Goal: Task Accomplishment & Management: Manage account settings

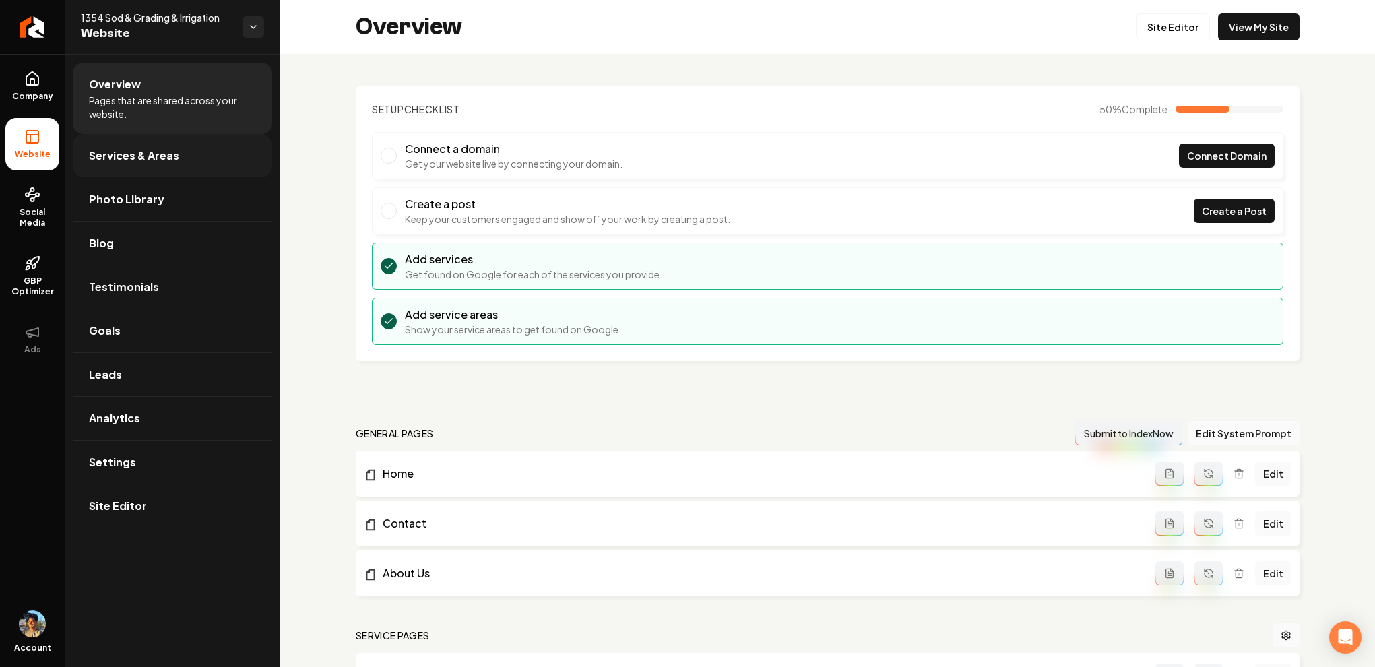
scroll to position [412, 0]
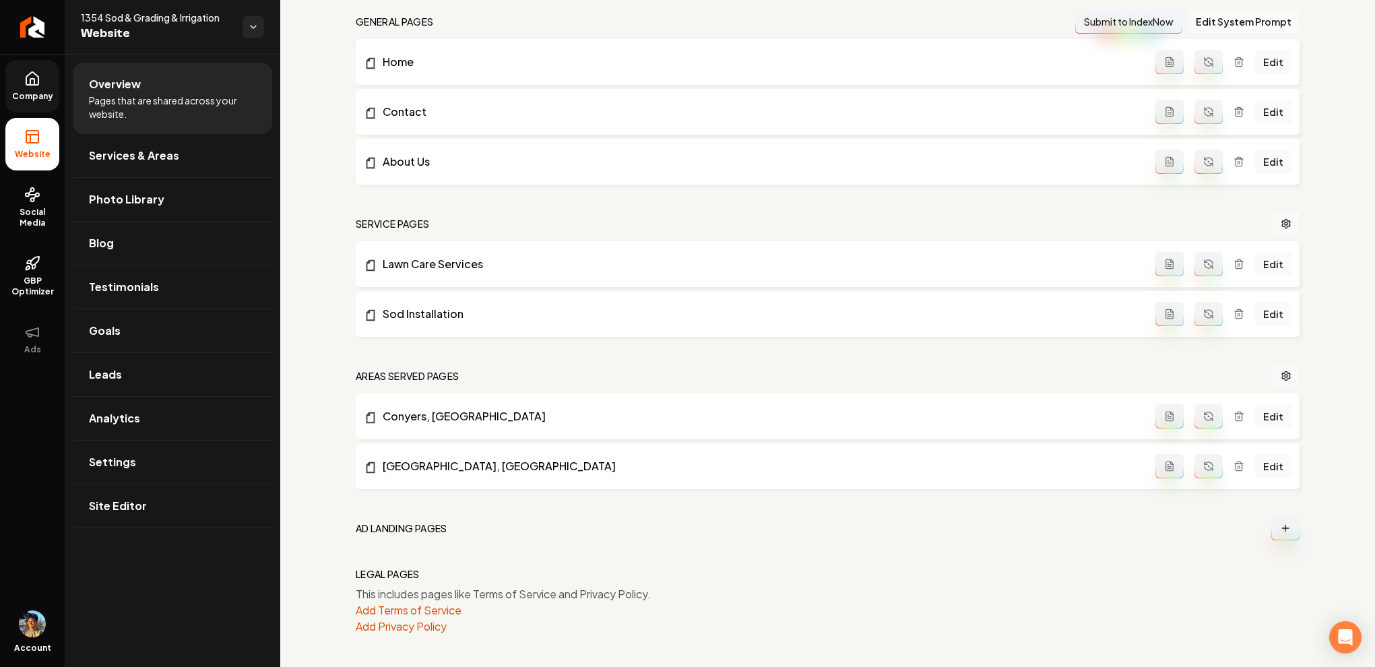
click at [19, 79] on link "Company" at bounding box center [32, 86] width 54 height 53
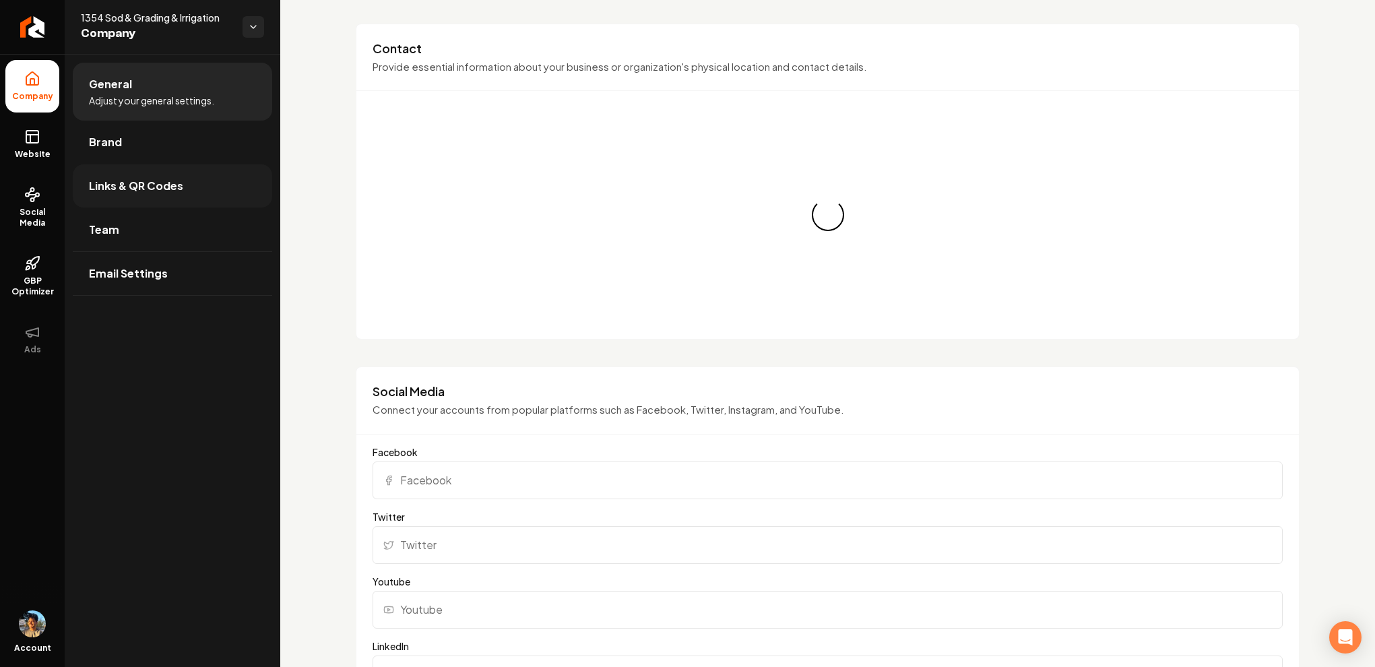
click at [149, 190] on span "Links & QR Codes" at bounding box center [136, 186] width 94 height 16
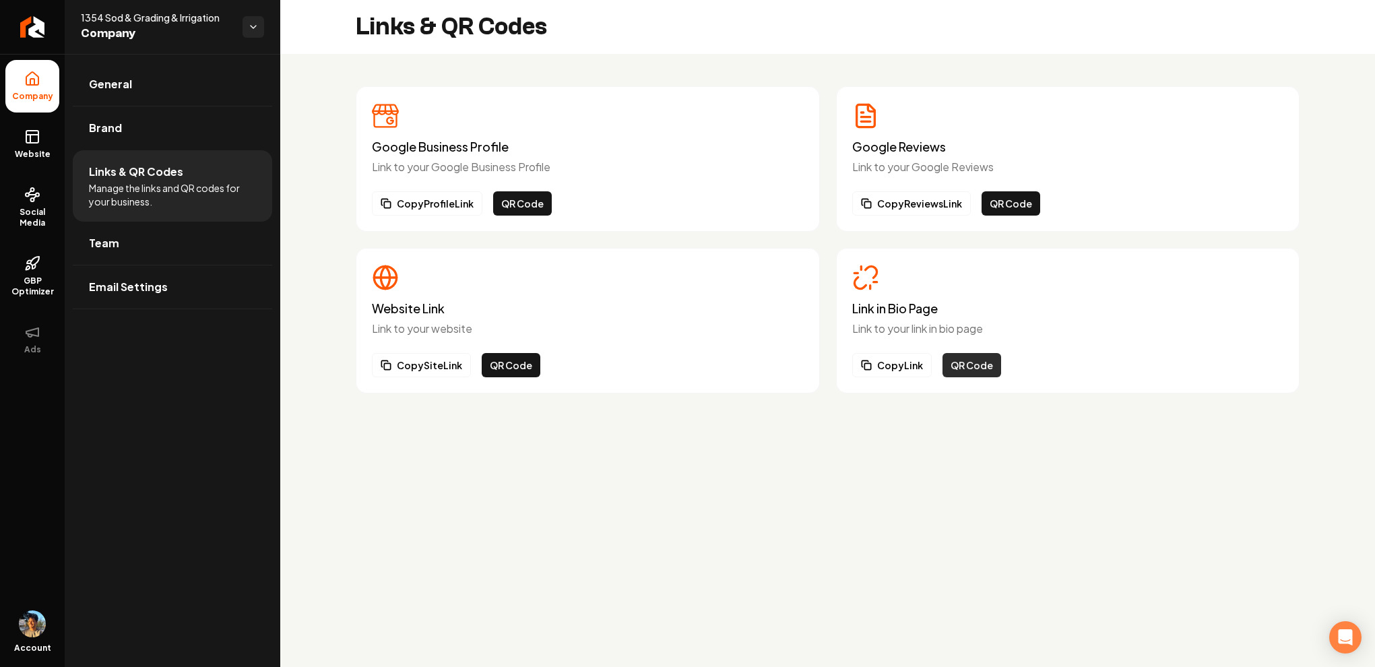
click at [973, 368] on button "QR Code" at bounding box center [971, 365] width 59 height 24
click at [893, 377] on div "Link in Bio Page Link to your link in bio page Copy Link QR Code" at bounding box center [1068, 321] width 464 height 146
click at [895, 366] on button "Copy Link" at bounding box center [891, 365] width 79 height 24
click at [865, 163] on p "Link to your Google Reviews" at bounding box center [1068, 167] width 432 height 16
click at [918, 198] on button "Copy Reviews Link" at bounding box center [911, 203] width 119 height 24
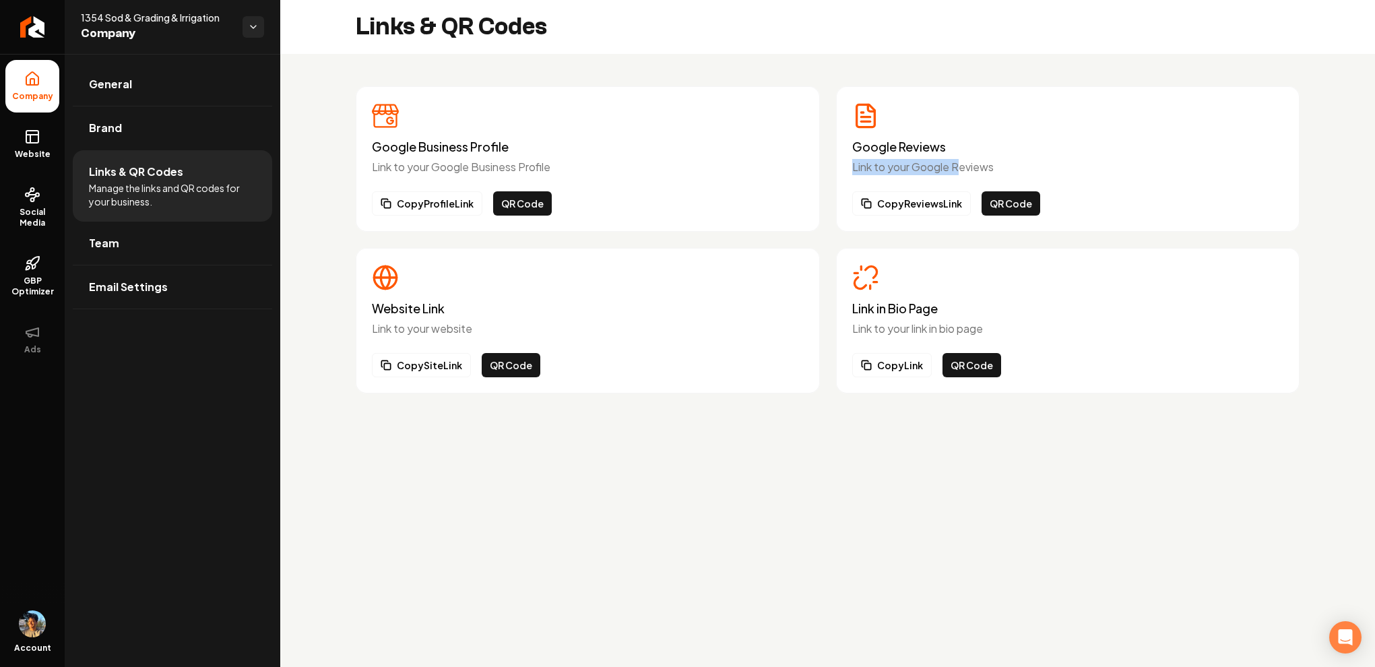
drag, startPoint x: 853, startPoint y: 167, endPoint x: 972, endPoint y: 167, distance: 119.2
click at [972, 167] on p "Link to your Google Reviews" at bounding box center [1068, 167] width 432 height 16
click at [940, 203] on button "Copy Reviews Link" at bounding box center [911, 203] width 119 height 24
click at [81, 100] on link "General" at bounding box center [172, 84] width 199 height 43
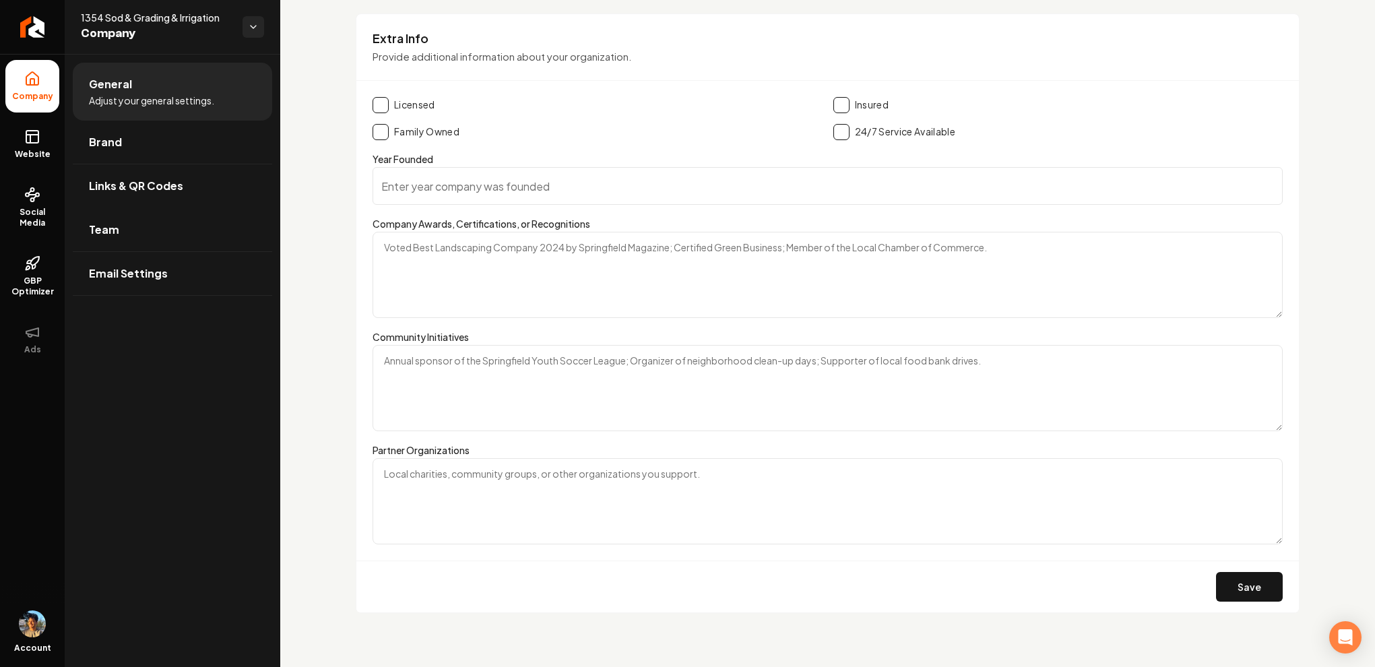
scroll to position [2030, 0]
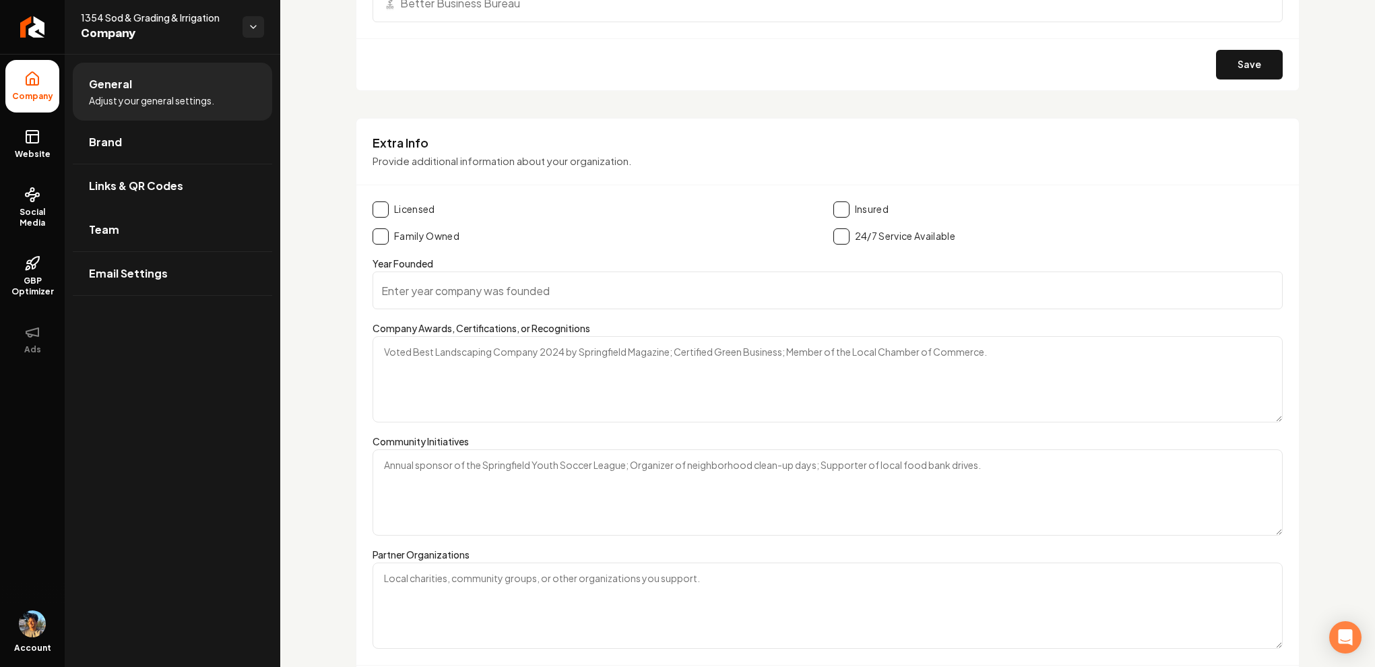
click at [387, 209] on button "Main content area" at bounding box center [381, 209] width 16 height 16
click at [209, 114] on li "General Adjust your general settings." at bounding box center [172, 92] width 199 height 58
click at [208, 142] on link "Brand" at bounding box center [172, 142] width 199 height 43
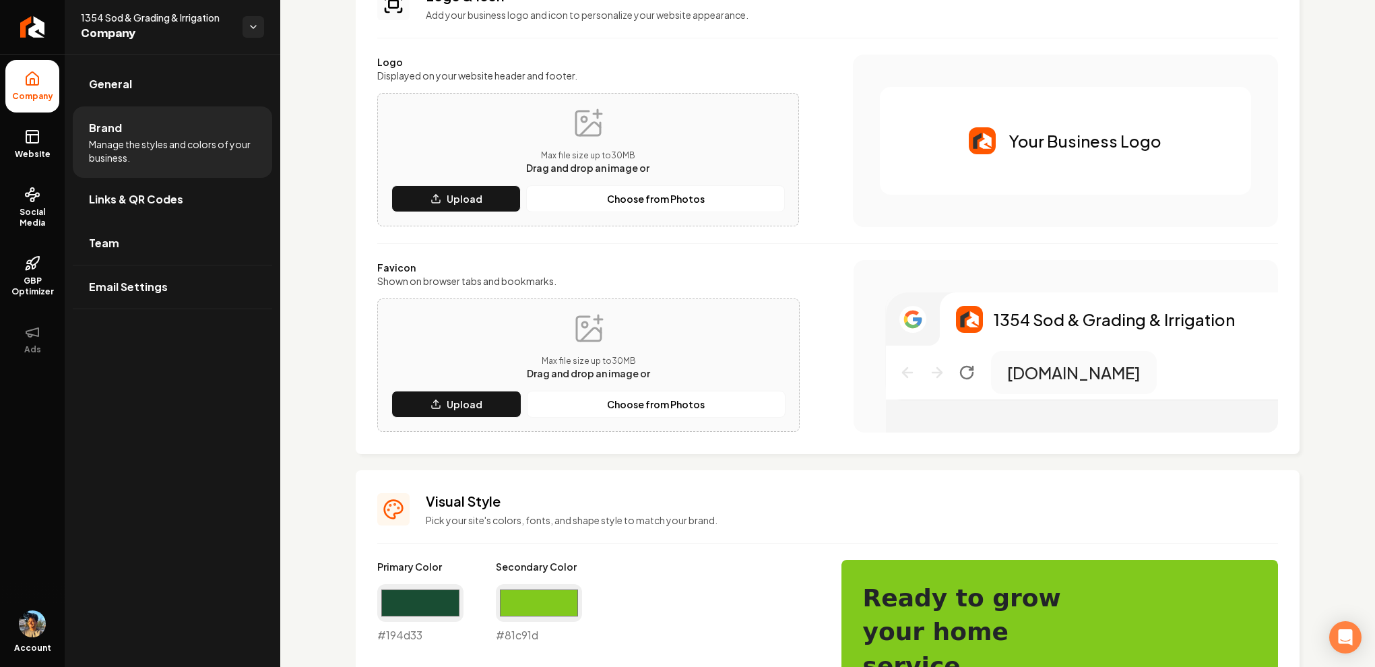
scroll to position [890, 0]
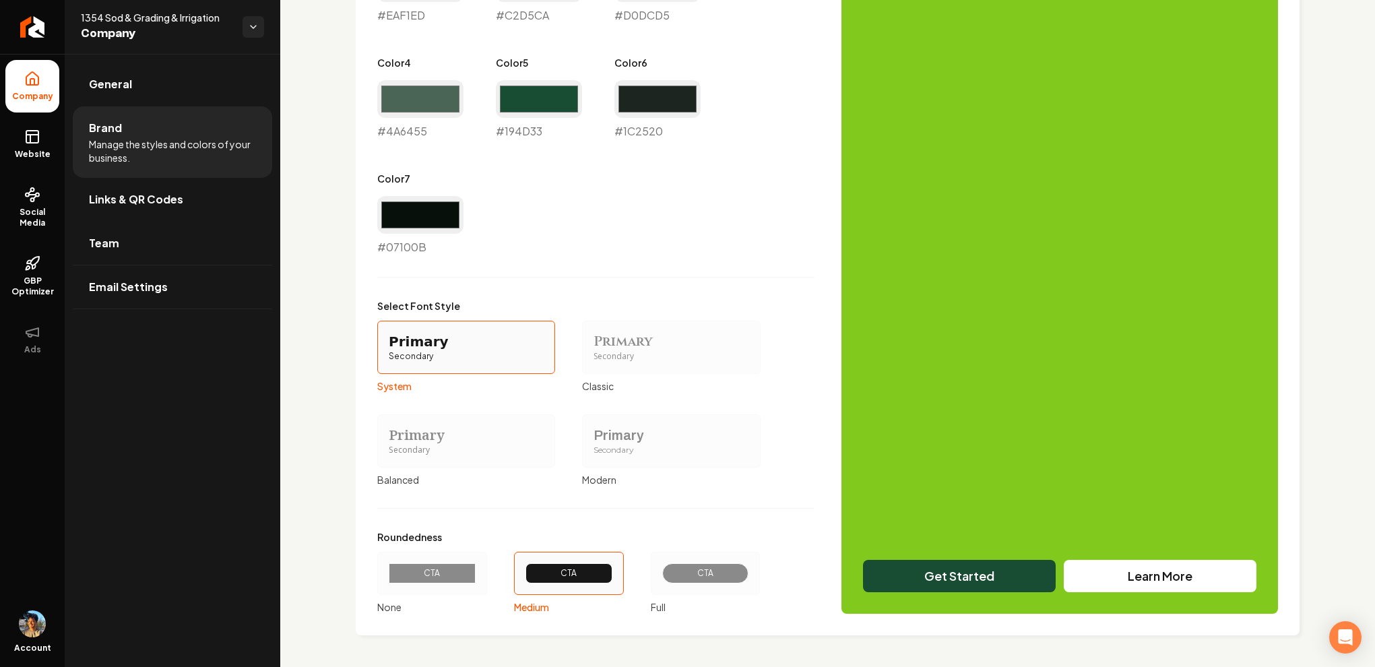
click at [141, 51] on div "1354 Sod & Grading & Irrigation Company" at bounding box center [173, 27] width 216 height 54
click at [166, 95] on link "General" at bounding box center [172, 84] width 199 height 43
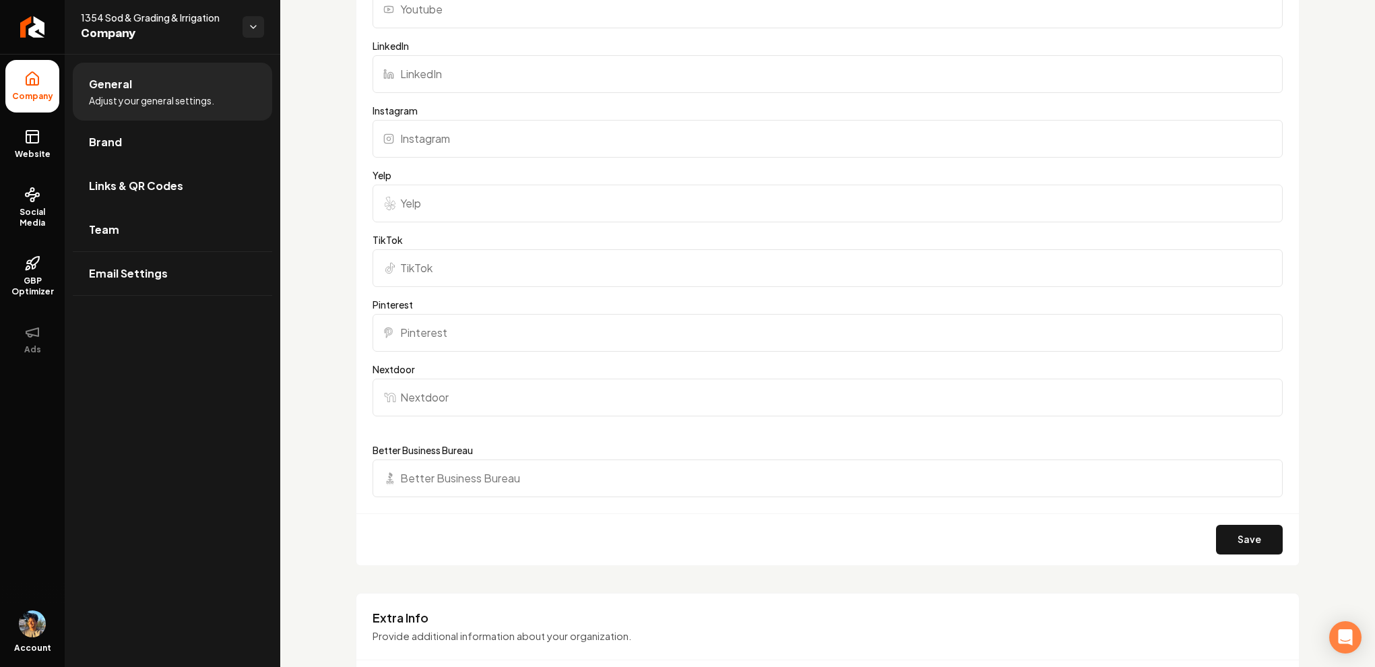
scroll to position [1519, 0]
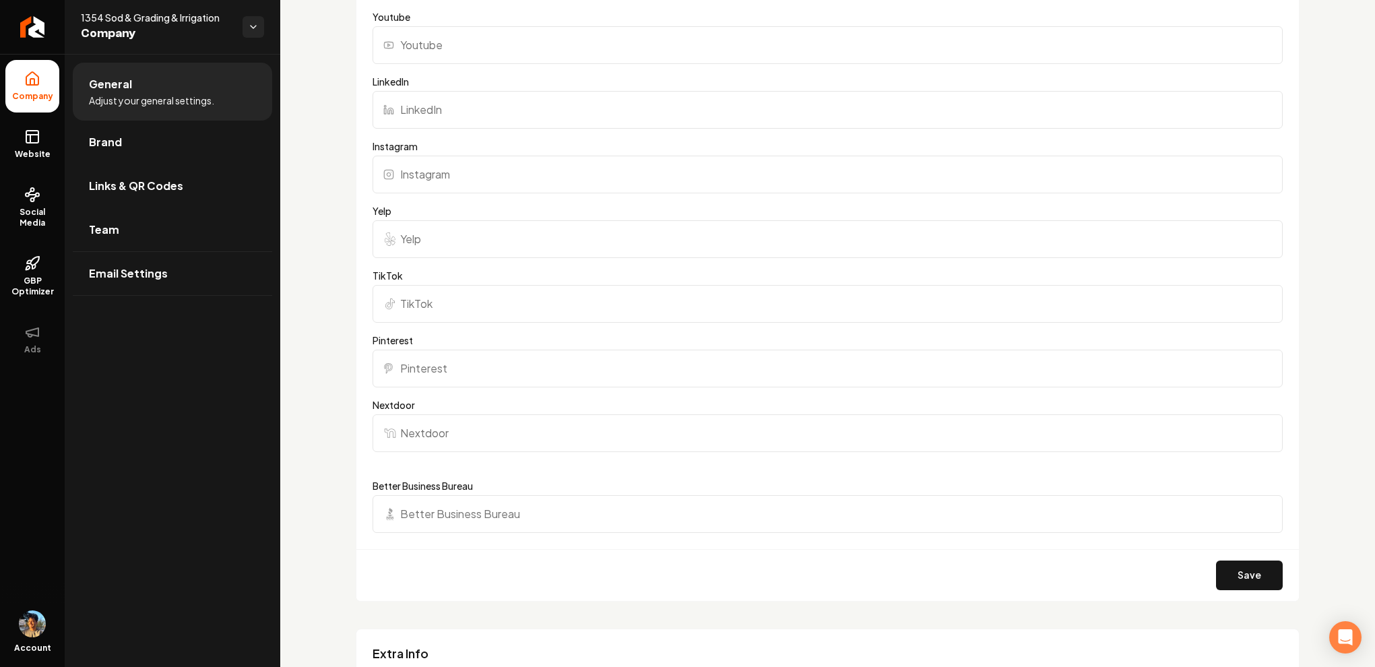
click at [437, 246] on input "Yelp" at bounding box center [828, 239] width 910 height 38
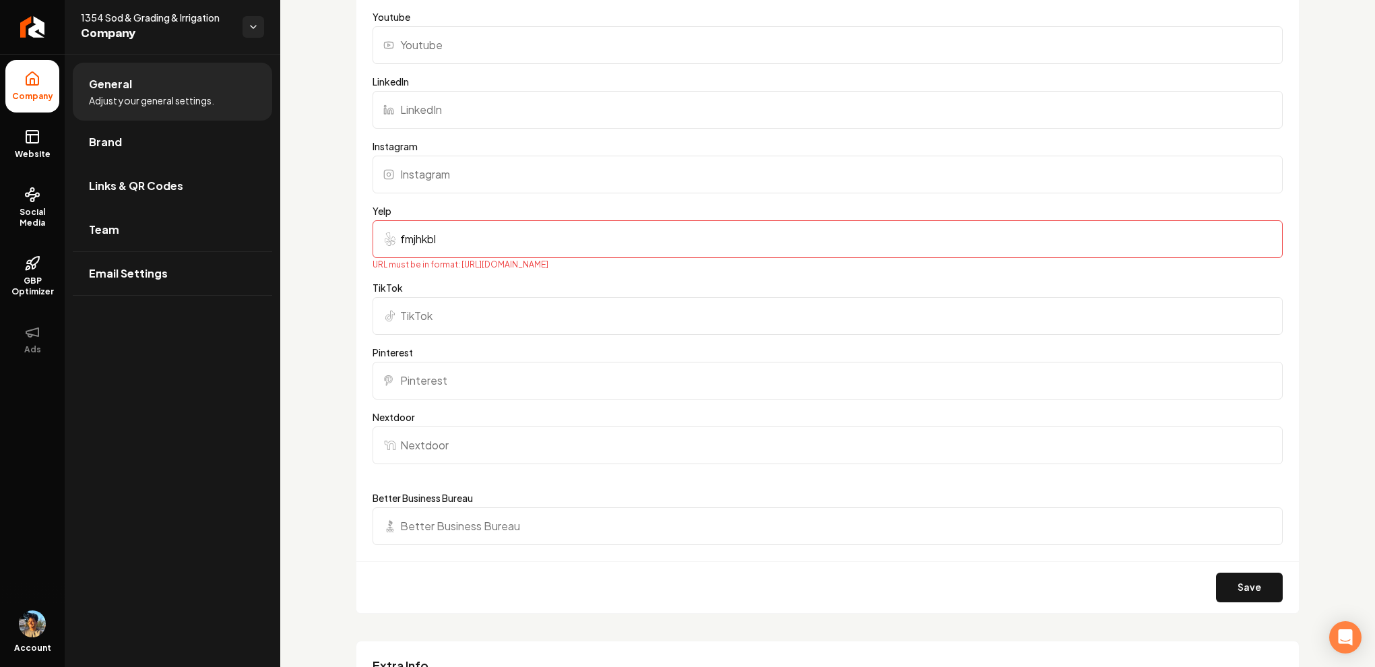
type input "fmjhkbl"
click at [527, 237] on input "fmjhkbl" at bounding box center [828, 239] width 910 height 38
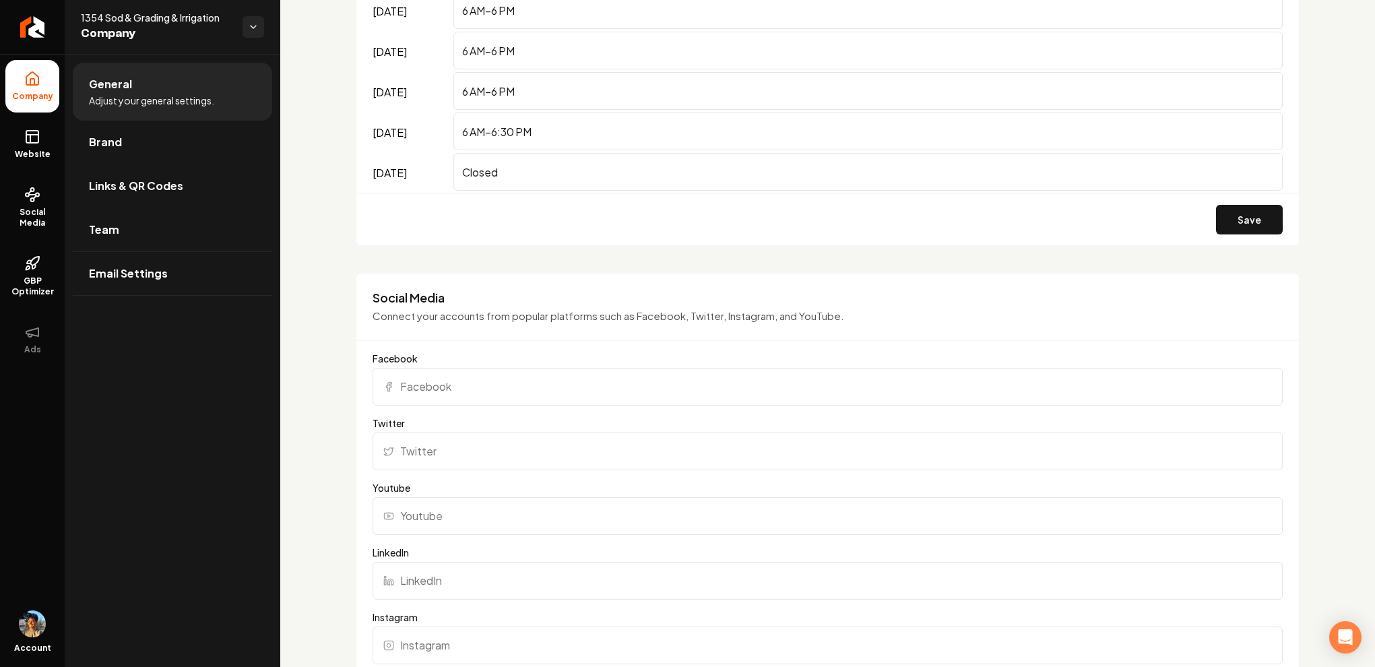
scroll to position [875, 0]
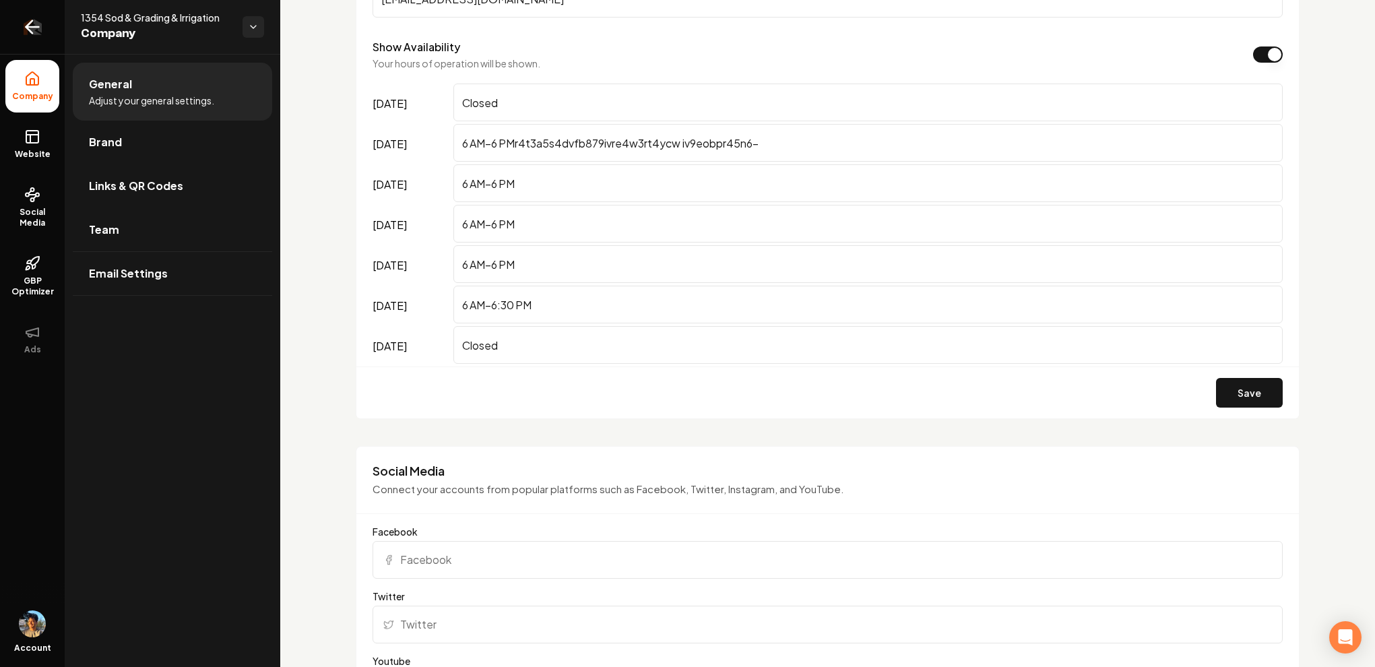
click at [15, 20] on link "Return to dashboard" at bounding box center [32, 27] width 65 height 54
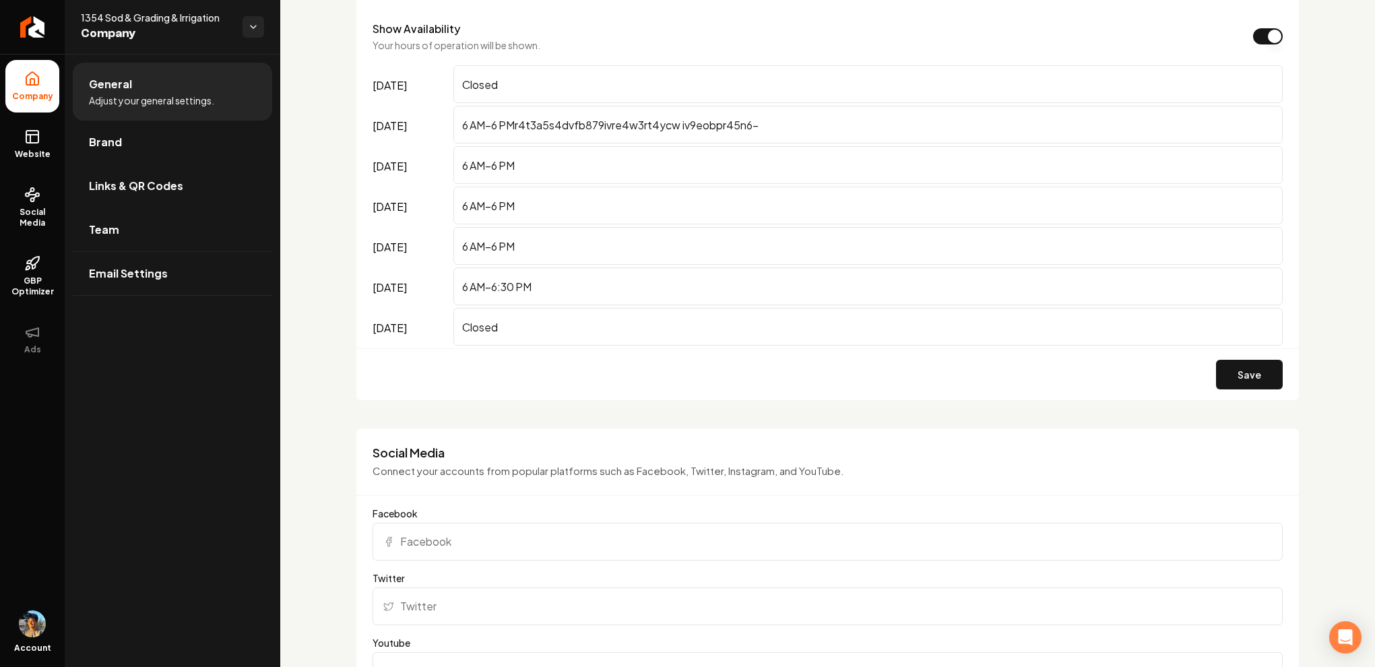
click at [547, 324] on input "Closed" at bounding box center [867, 327] width 829 height 38
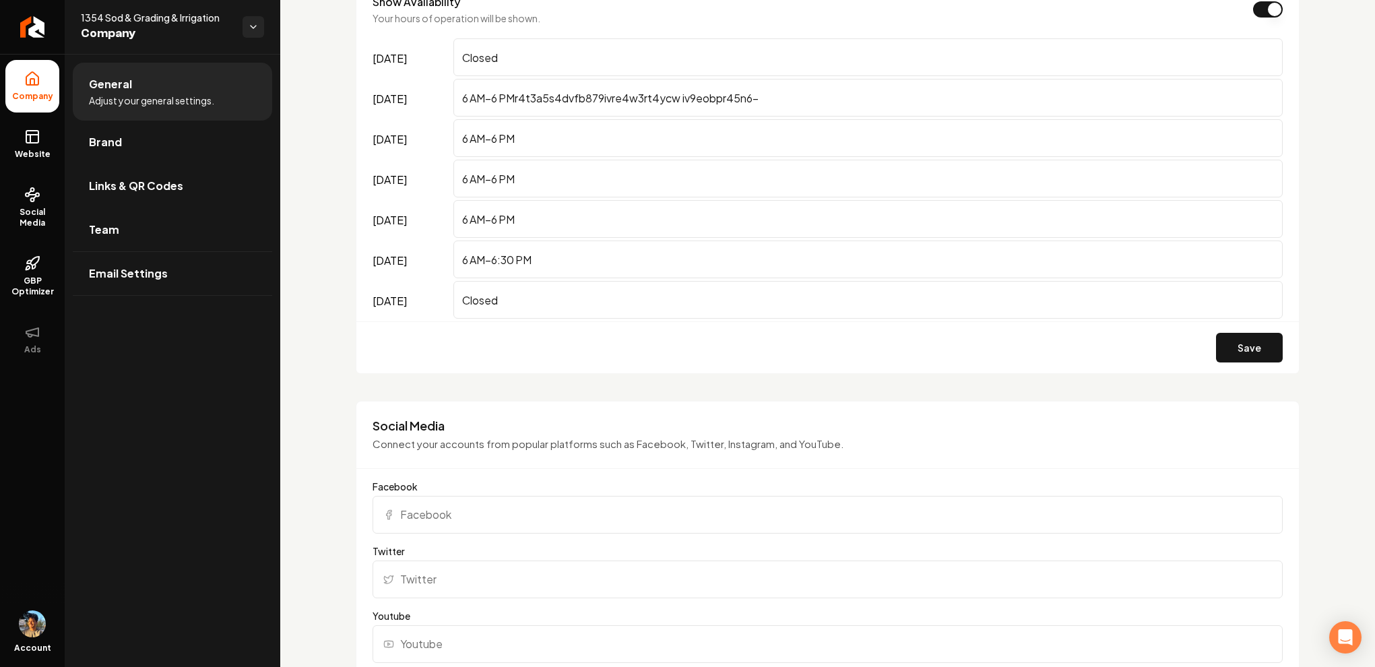
scroll to position [929, 0]
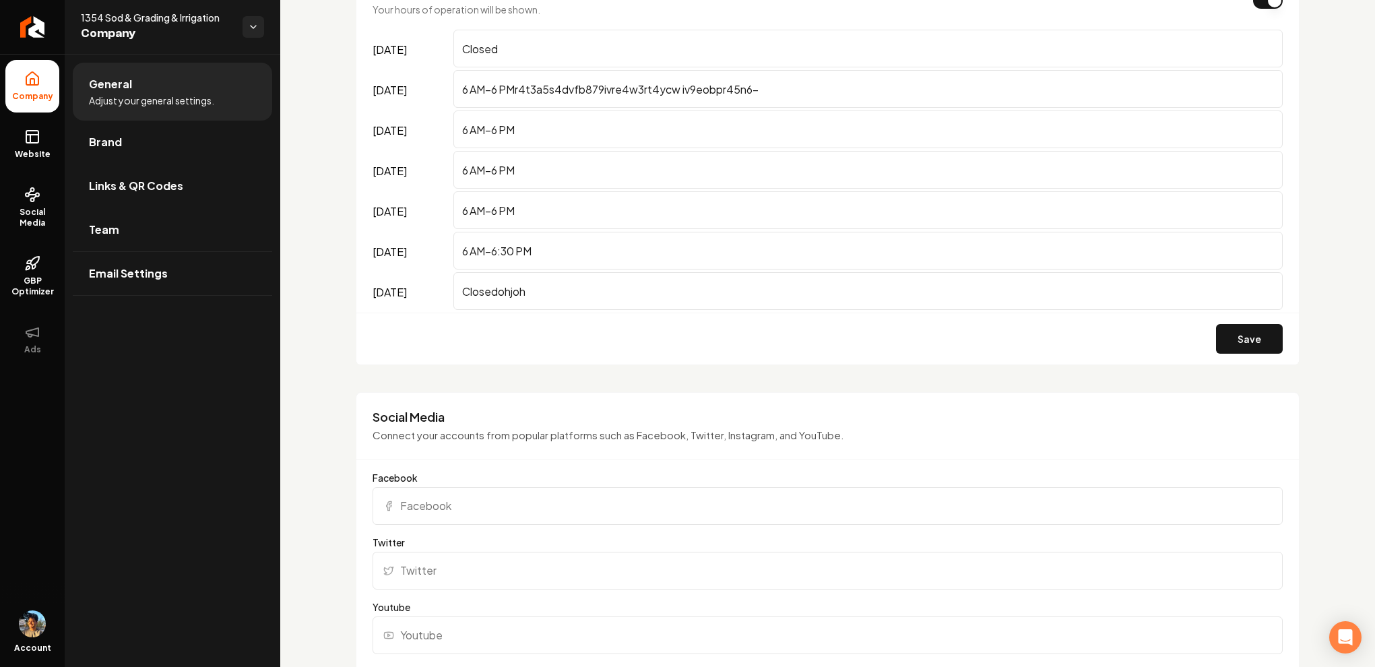
type input "Closedohjoh"
click at [317, 176] on div "Basics The more information you provide, the better your site will turn out sin…" at bounding box center [827, 498] width 1095 height 2747
click at [234, 139] on link "Brand" at bounding box center [172, 142] width 199 height 43
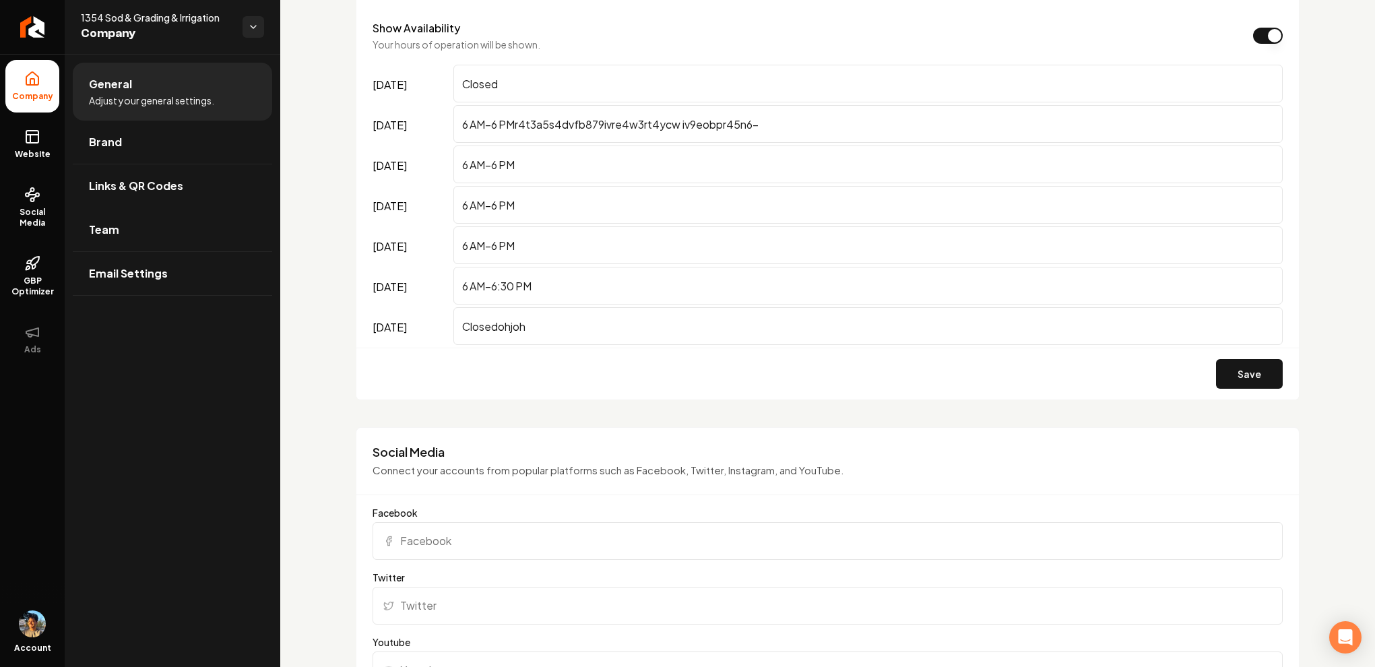
scroll to position [0, 0]
